Goal: Find specific page/section: Find specific page/section

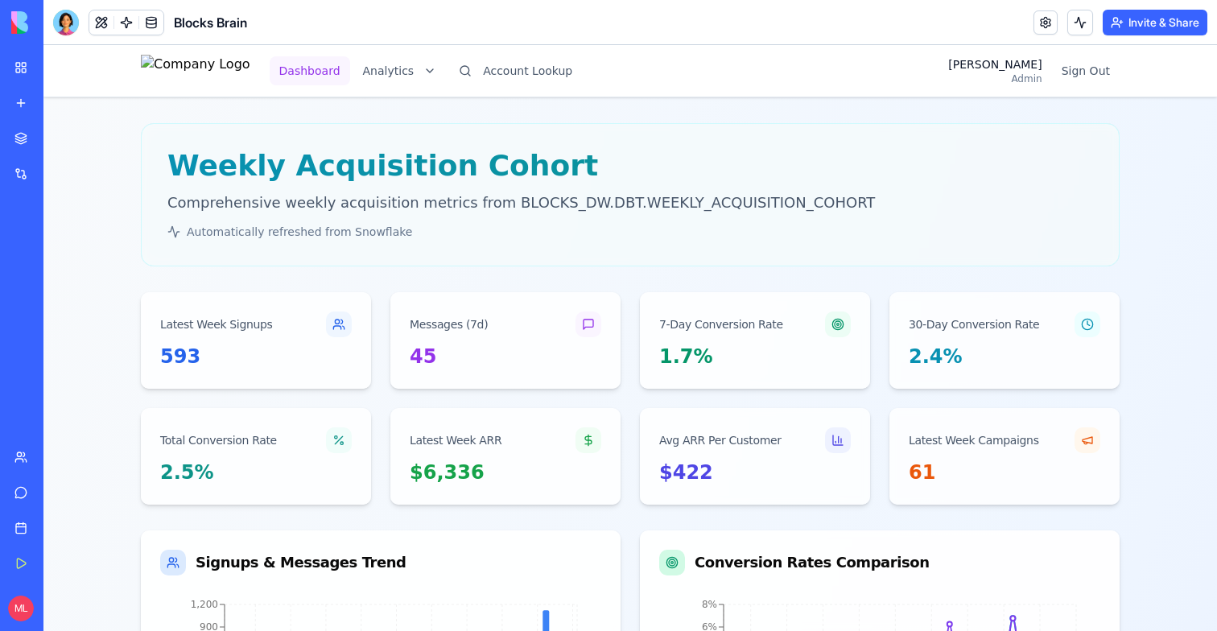
click at [337, 75] on button "Dashboard" at bounding box center [310, 70] width 80 height 29
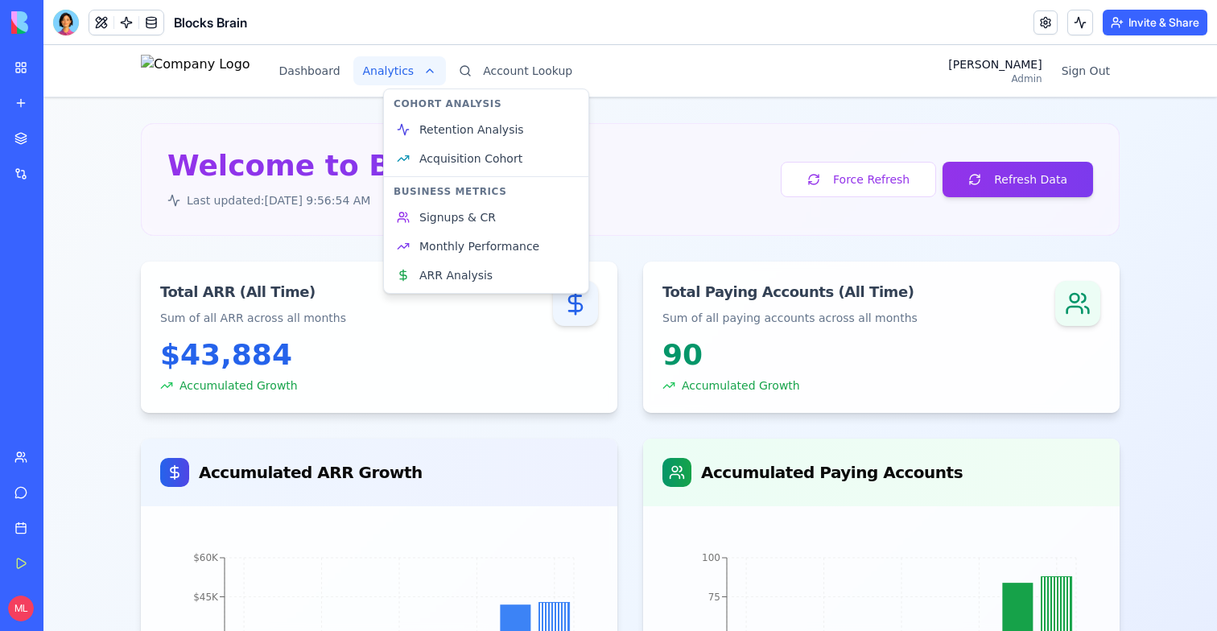
click at [451, 67] on html "Dashboard Analytics Account Lookup Michal Admin Sign Out Welcome to Blocks Brai…" at bounding box center [630, 626] width 1174 height 1162
click at [719, 180] on html "Dashboard Analytics Account Lookup Michal Admin Sign Out Welcome to Blocks Brai…" at bounding box center [630, 626] width 1174 height 1162
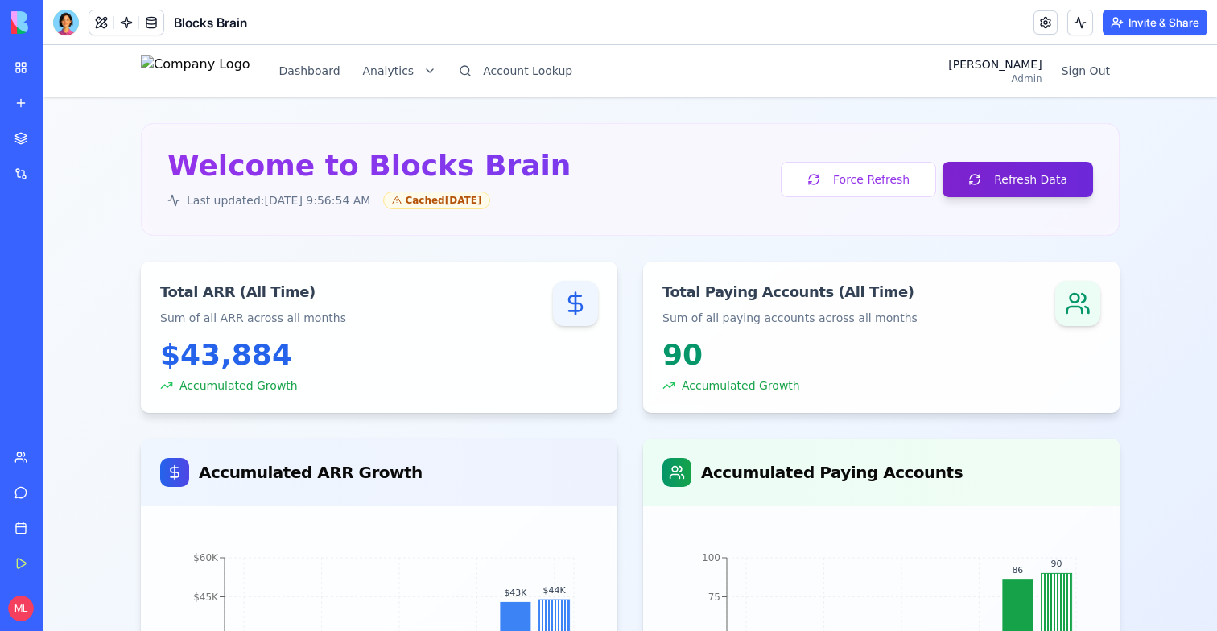
click at [996, 172] on button "Refresh Data" at bounding box center [1018, 179] width 151 height 35
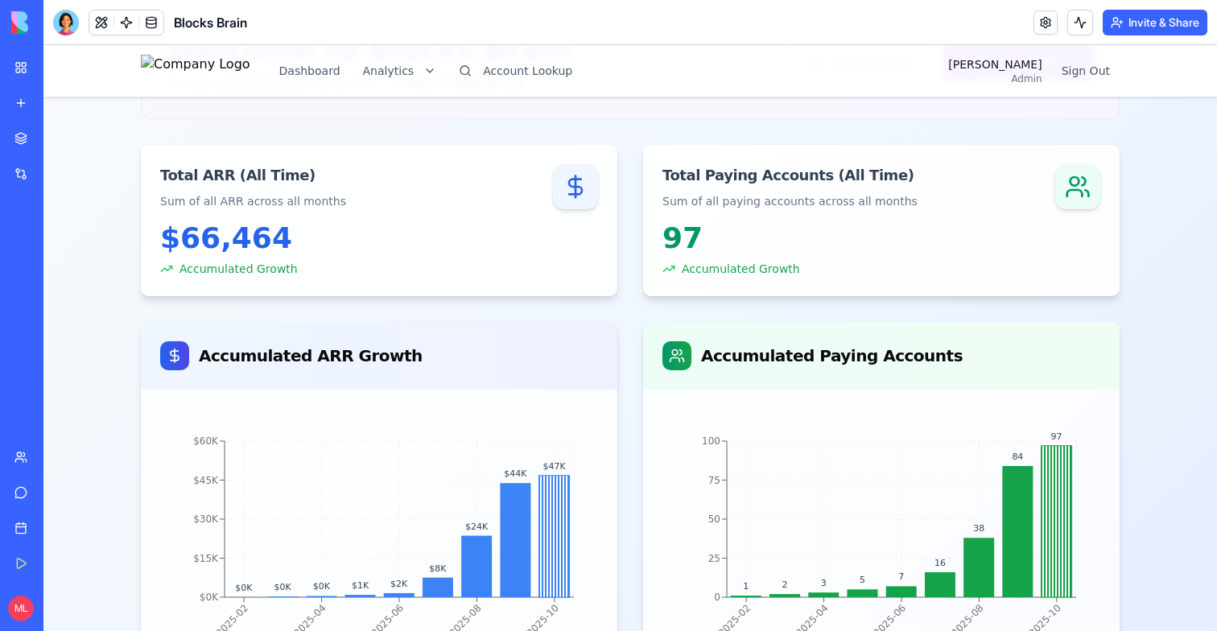
scroll to position [112, 0]
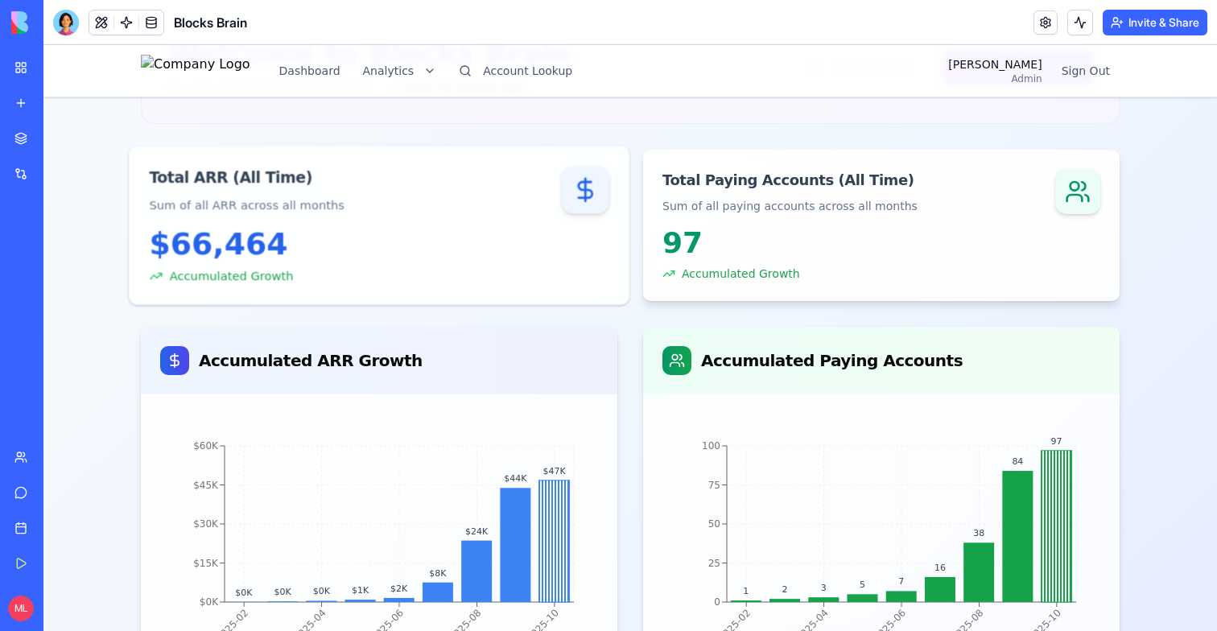
click at [265, 254] on div "$66,464" at bounding box center [379, 244] width 460 height 34
click at [326, 318] on div "Welcome to Blocks Brain Last updated: 10/12/2025, 7:44:15 AM Fresh ( 0 minutes …" at bounding box center [630, 540] width 979 height 1058
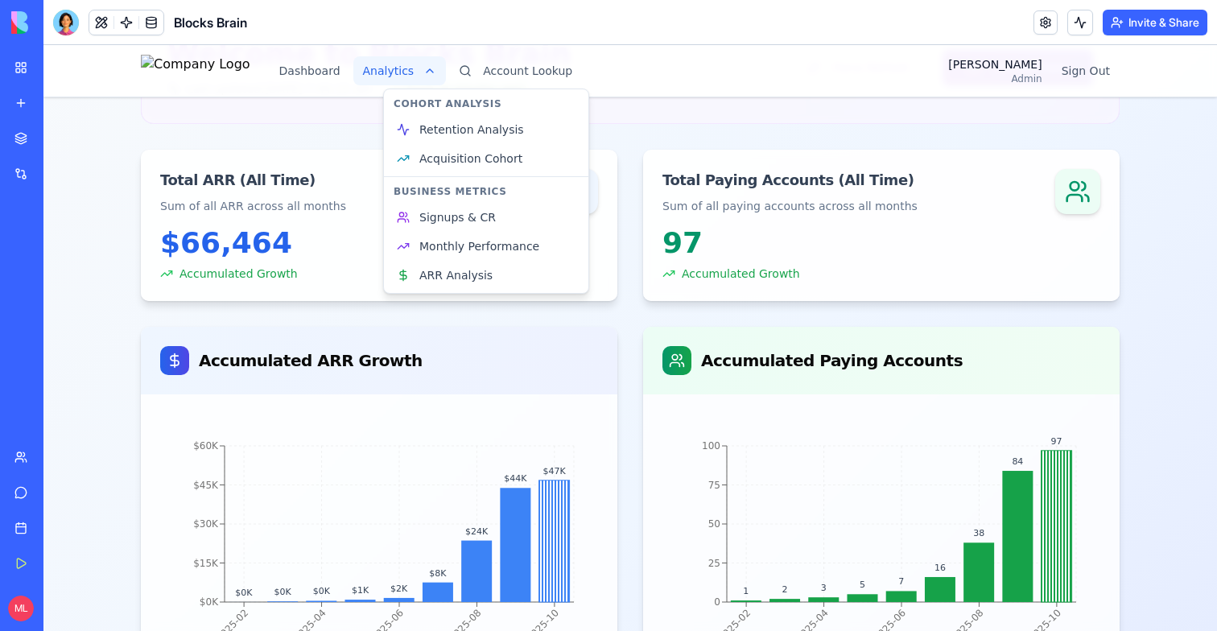
click at [415, 69] on html "Dashboard Analytics Account Lookup Michal Admin Sign Out Welcome to Blocks Brai…" at bounding box center [630, 514] width 1174 height 1162
click at [435, 155] on span "Acquisition Cohort" at bounding box center [470, 159] width 103 height 16
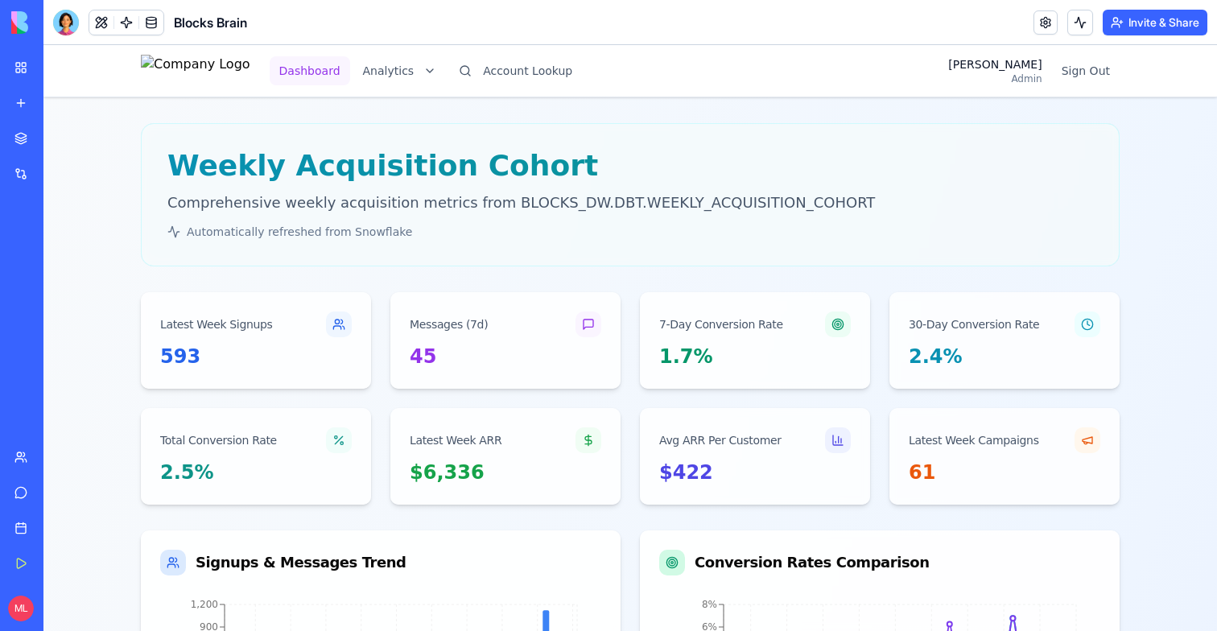
click at [318, 58] on button "Dashboard" at bounding box center [310, 70] width 80 height 29
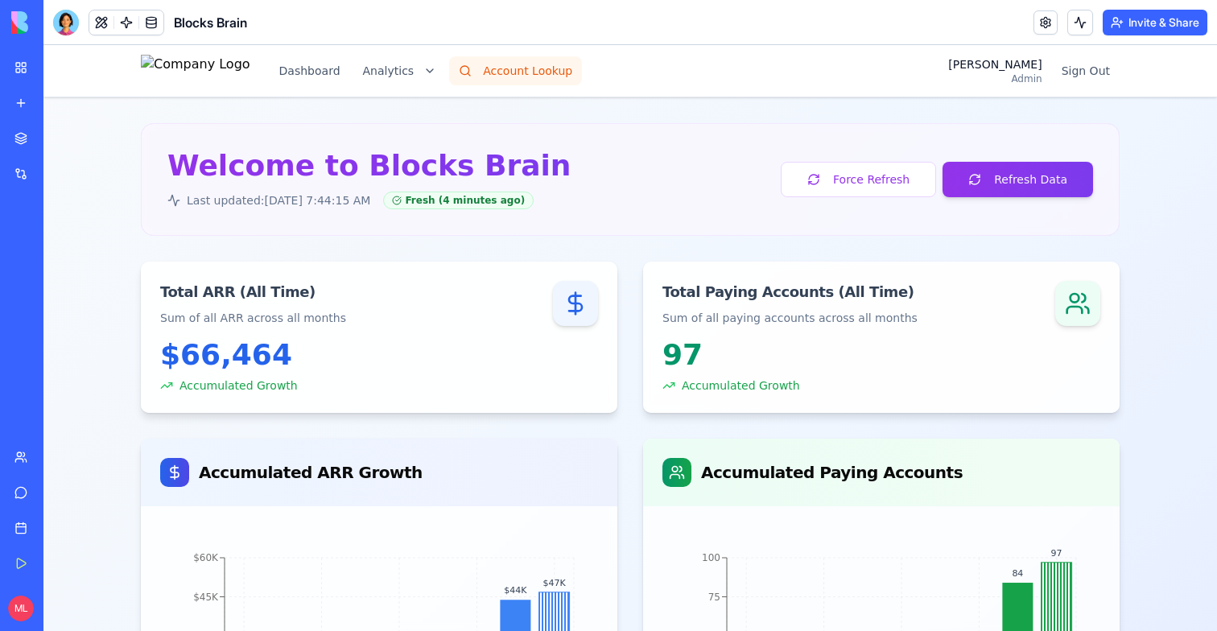
click at [582, 59] on button "Account Lookup" at bounding box center [515, 70] width 133 height 29
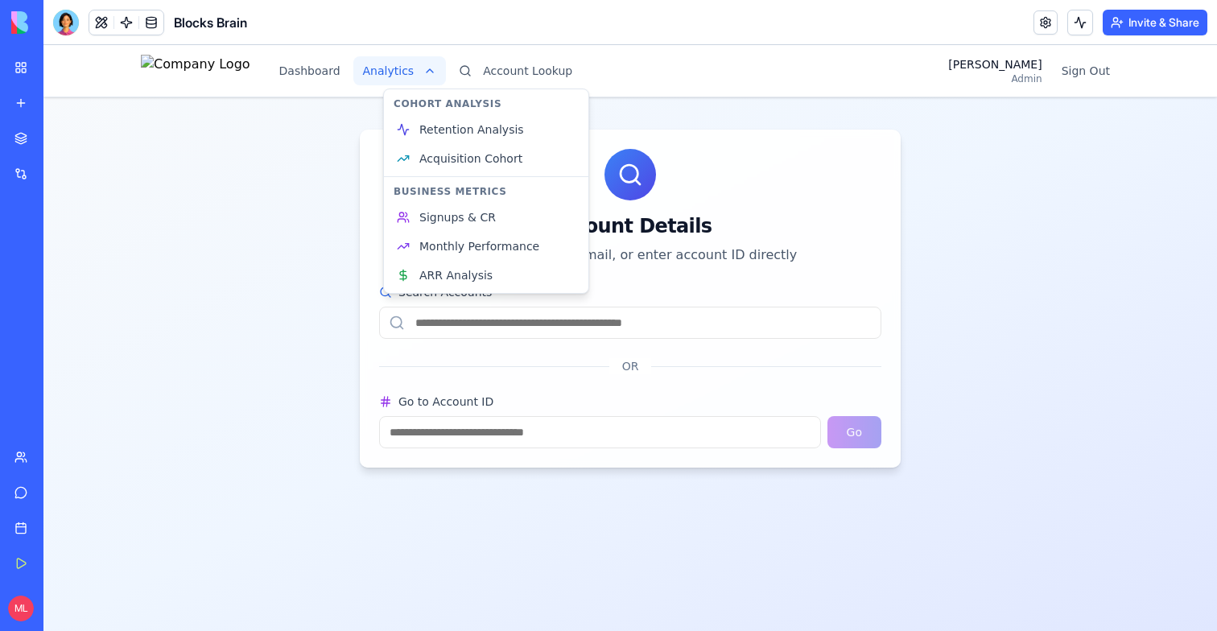
click at [467, 67] on html "Dashboard Analytics Account Lookup Michal Admin Sign Out Account Details Search…" at bounding box center [630, 338] width 1174 height 586
click at [460, 155] on span "Acquisition Cohort" at bounding box center [470, 159] width 103 height 16
